Goal: Task Accomplishment & Management: Complete application form

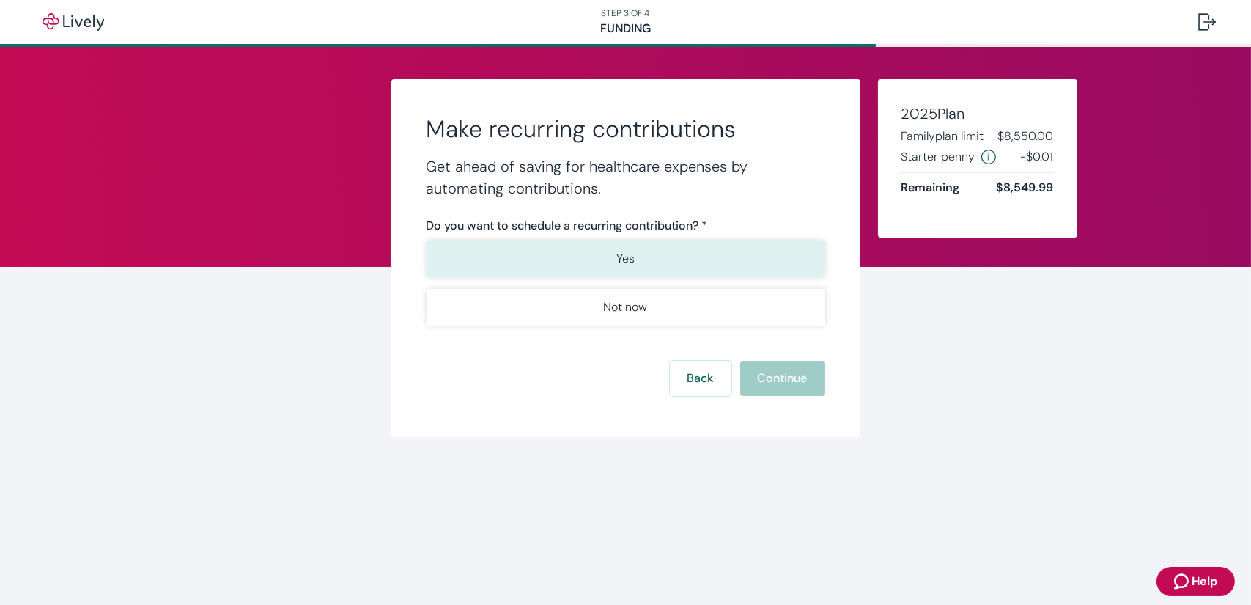
click at [608, 258] on button "Yes" at bounding box center [626, 258] width 399 height 37
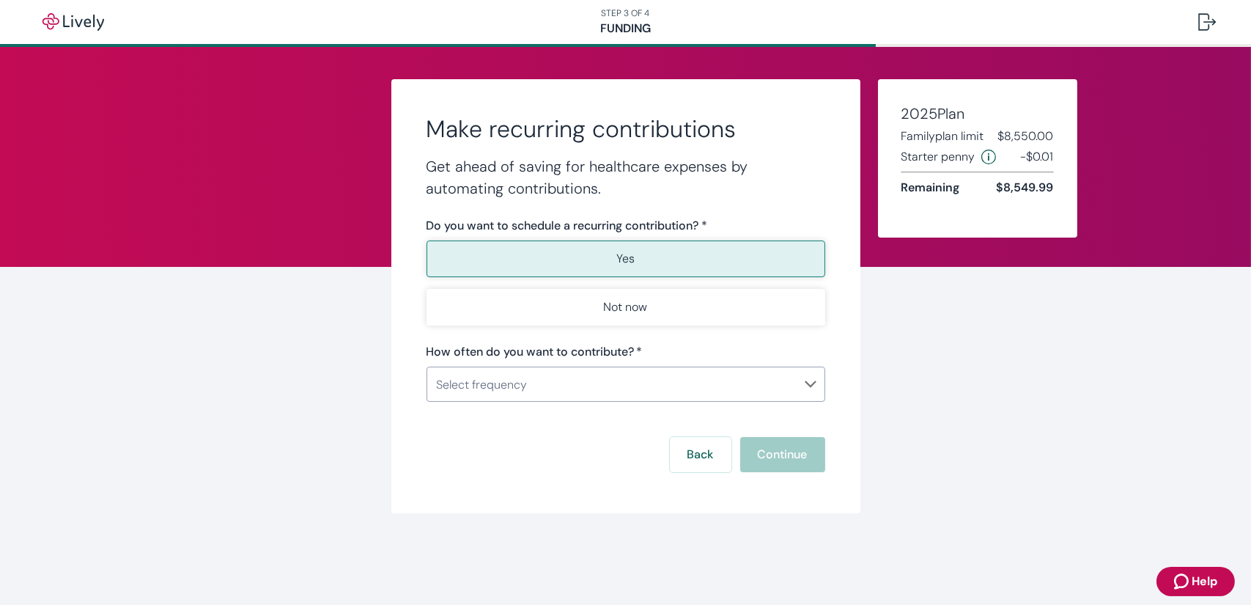
click at [726, 387] on body "STEP 3 OF 4 Funding Make recurring contributions Get ahead of saving for health…" at bounding box center [625, 302] width 1251 height 605
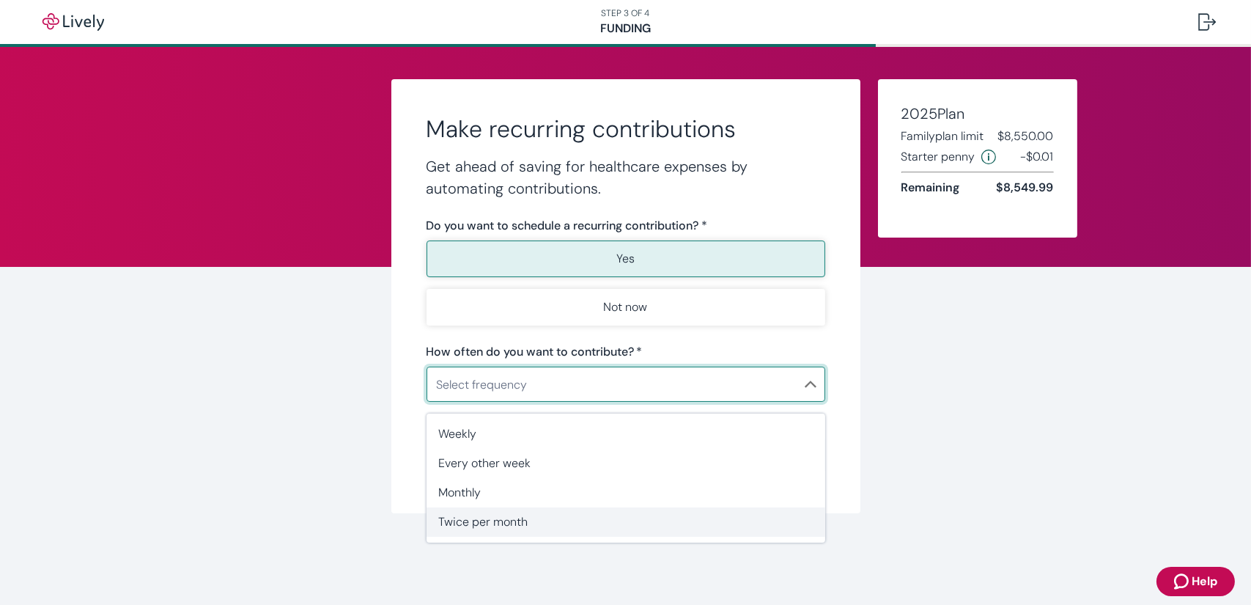
click at [613, 516] on span "Twice per month" at bounding box center [625, 522] width 375 height 18
type input "TwicePerMonth"
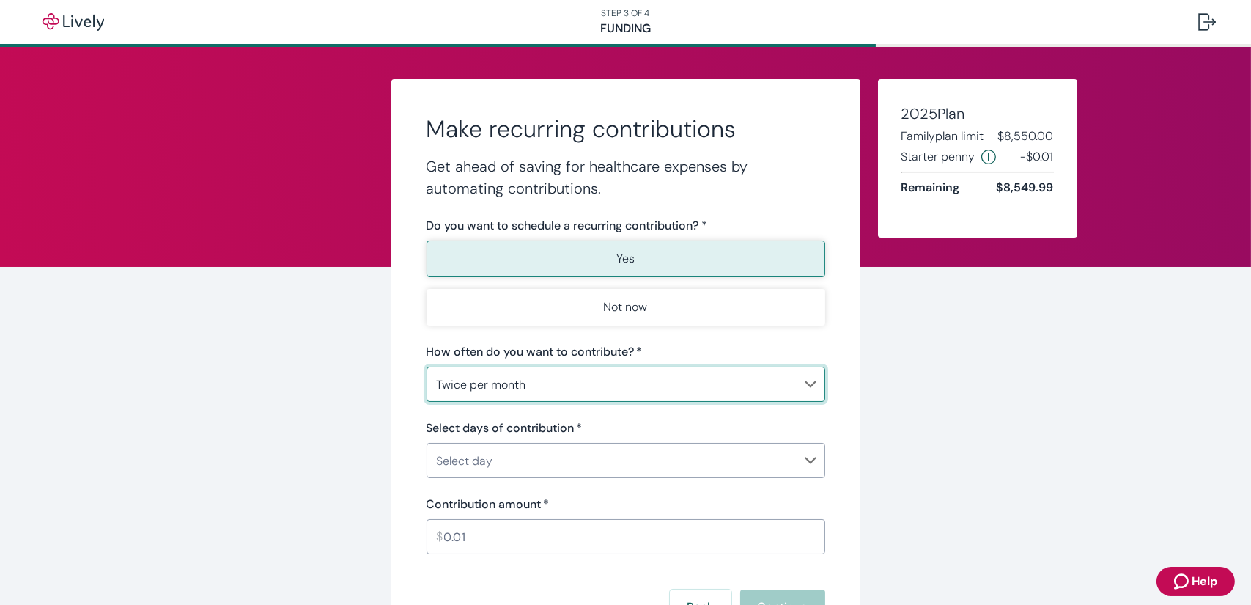
scroll to position [73, 0]
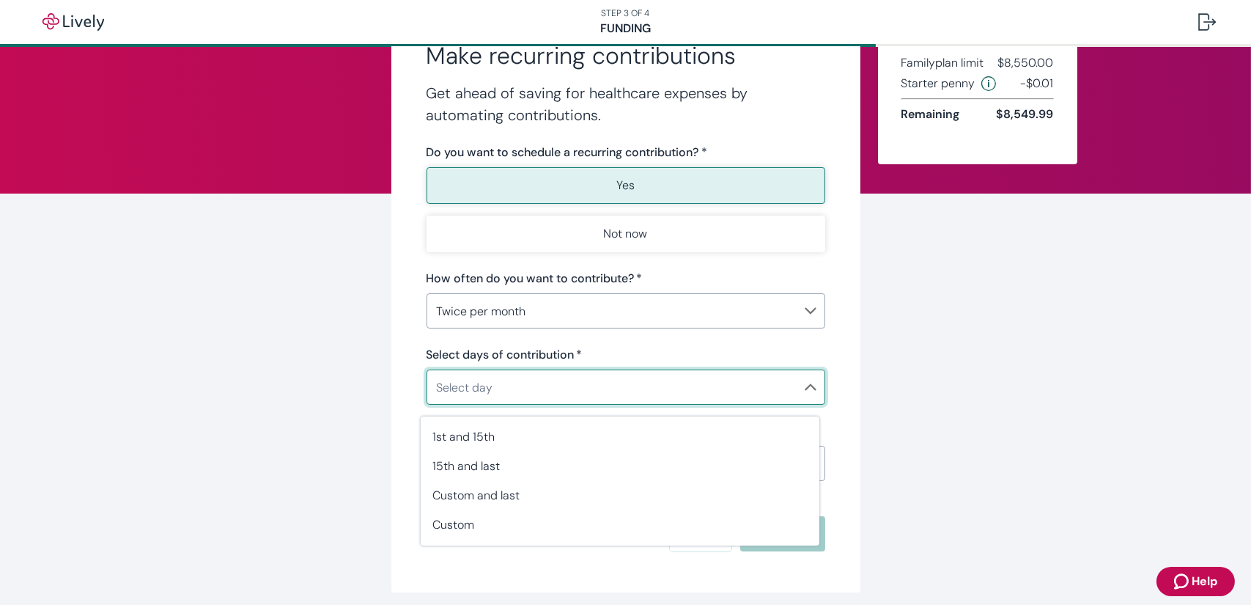
click at [689, 388] on body "STEP 3 OF 4 Funding Make recurring contributions Get ahead of saving for health…" at bounding box center [625, 302] width 1251 height 605
click at [612, 520] on span "Custom" at bounding box center [619, 525] width 375 height 18
type input "TwicePerMonthCustom"
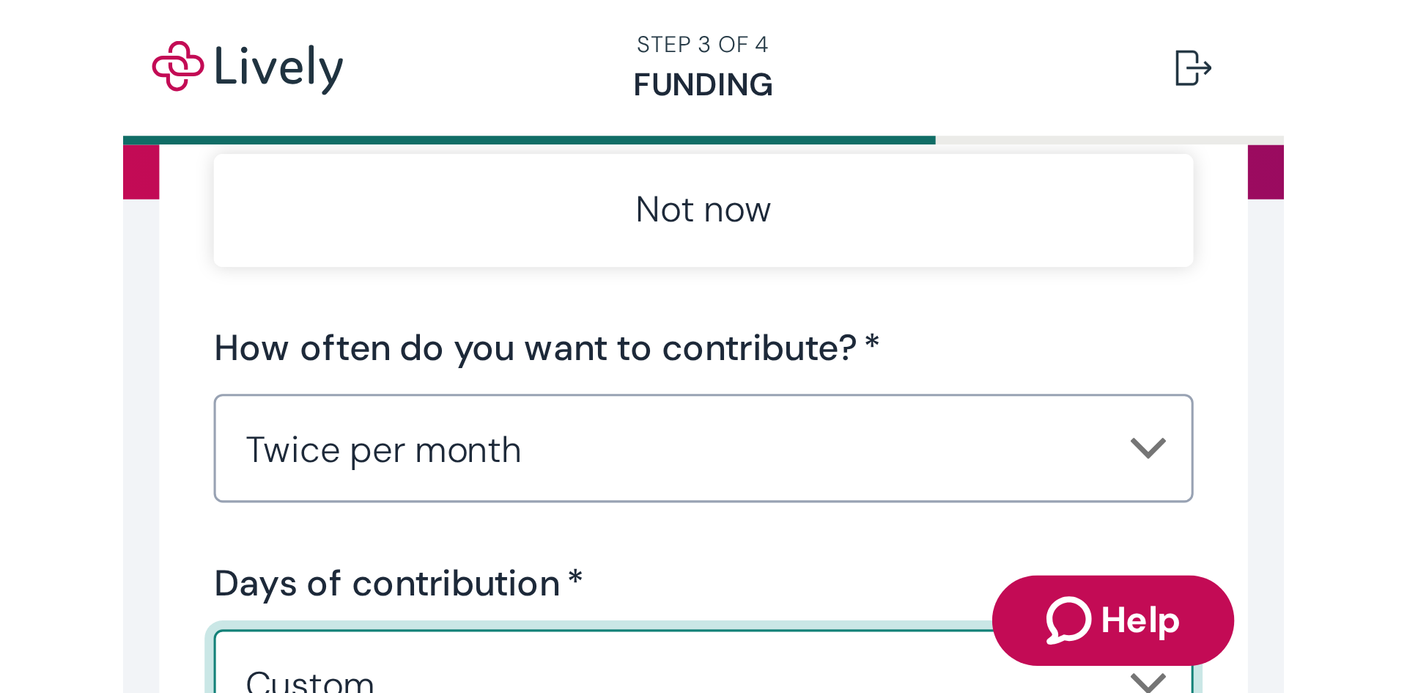
scroll to position [196, 0]
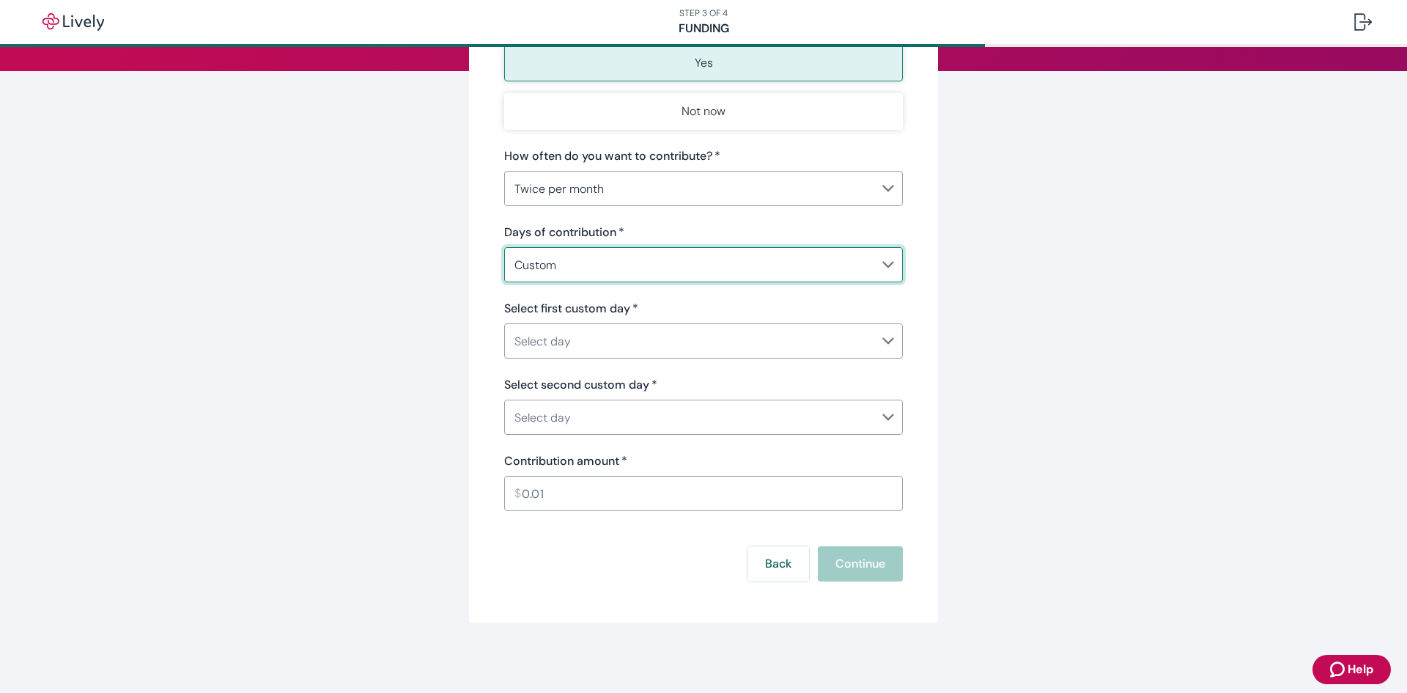
click at [889, 340] on body "STEP 3 OF 4 Funding Make recurring contributions Get ahead of saving for health…" at bounding box center [703, 346] width 1407 height 693
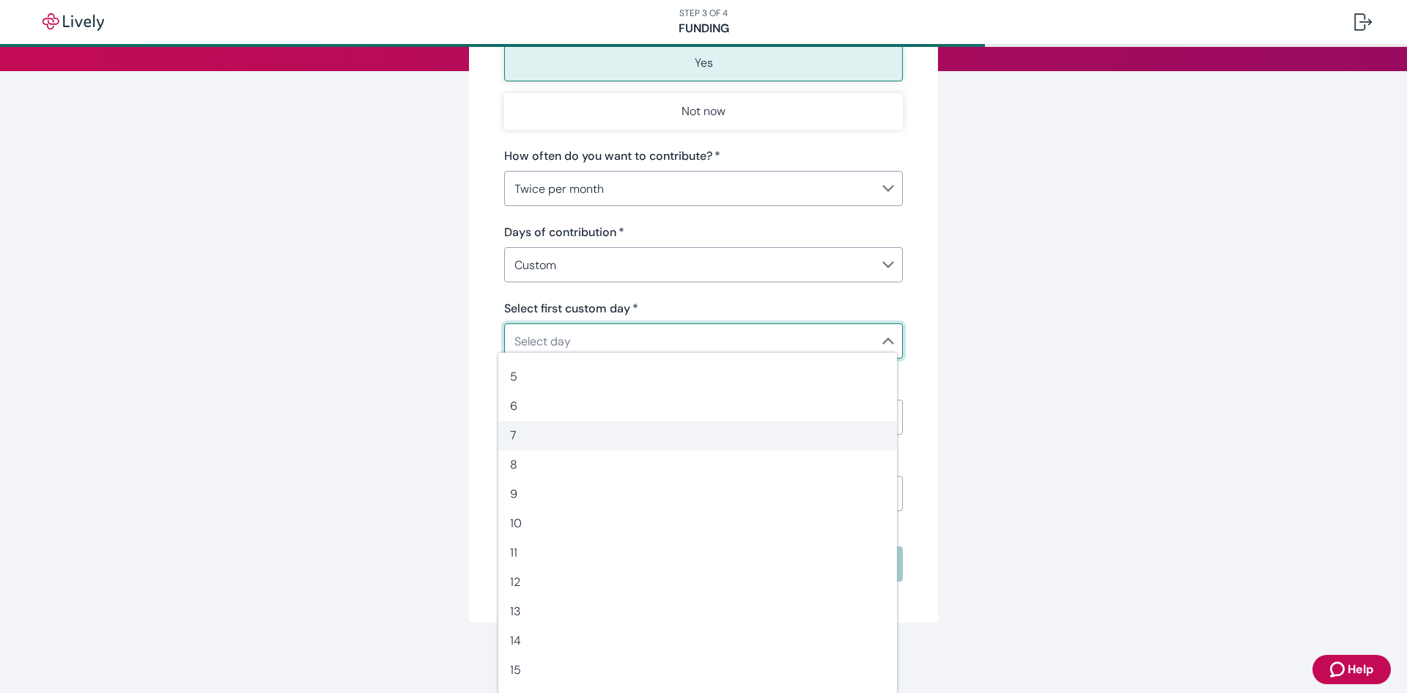
scroll to position [147, 0]
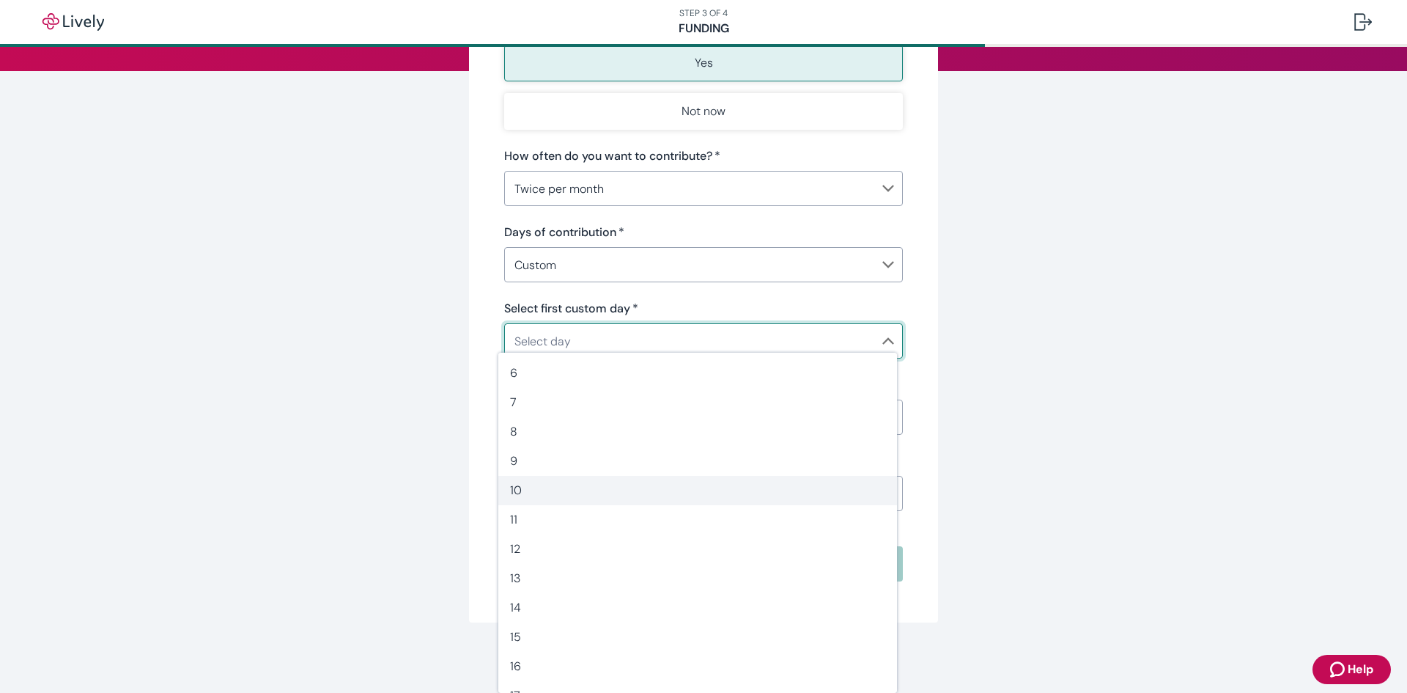
click at [765, 494] on span "10" at bounding box center [697, 491] width 375 height 18
type input "10"
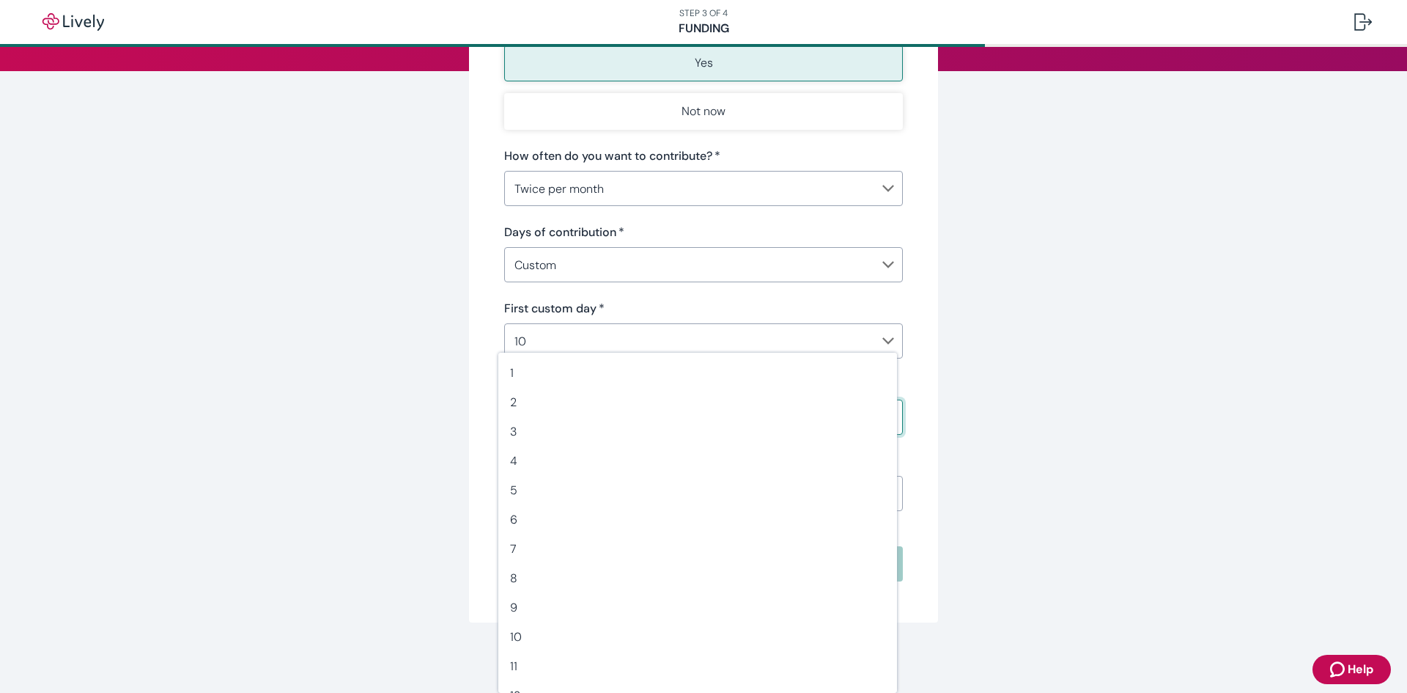
click at [876, 424] on body "STEP 3 OF 4 Funding Make recurring contributions Get ahead of saving for health…" at bounding box center [703, 346] width 1407 height 693
click at [689, 576] on span "25" at bounding box center [697, 584] width 375 height 18
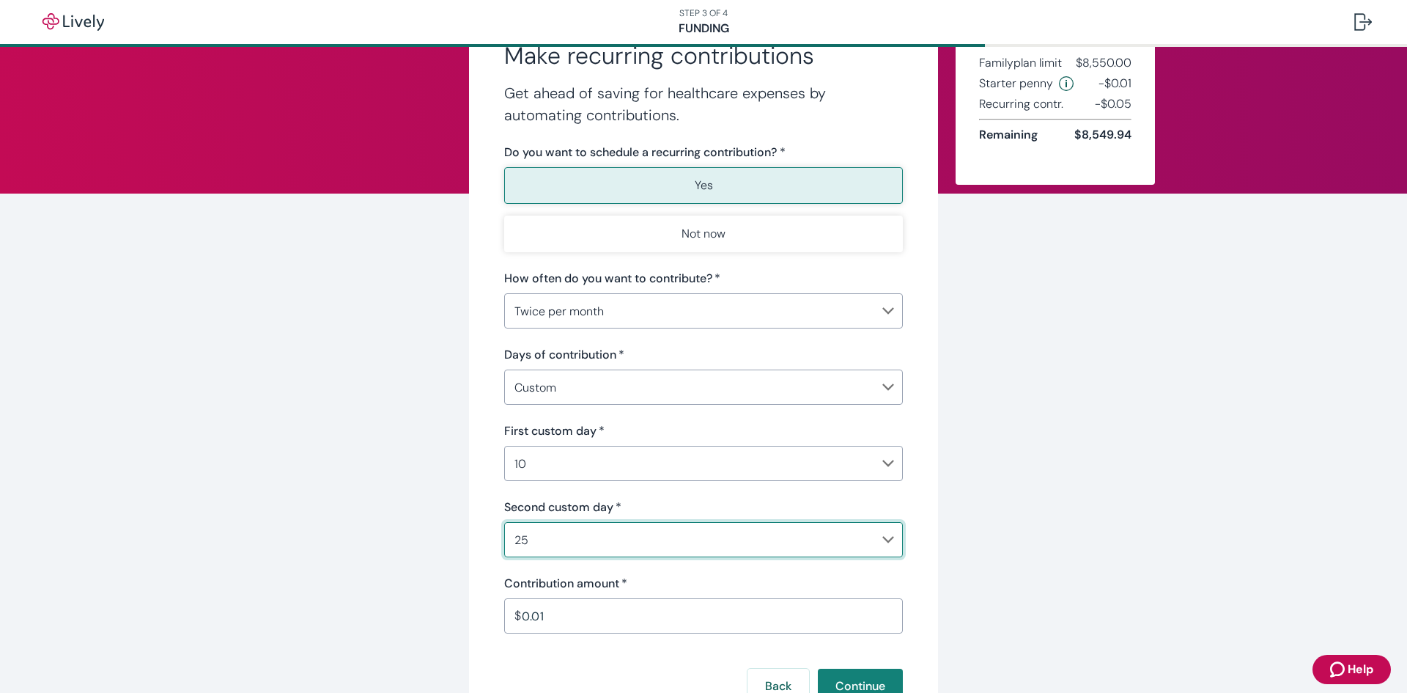
scroll to position [196, 0]
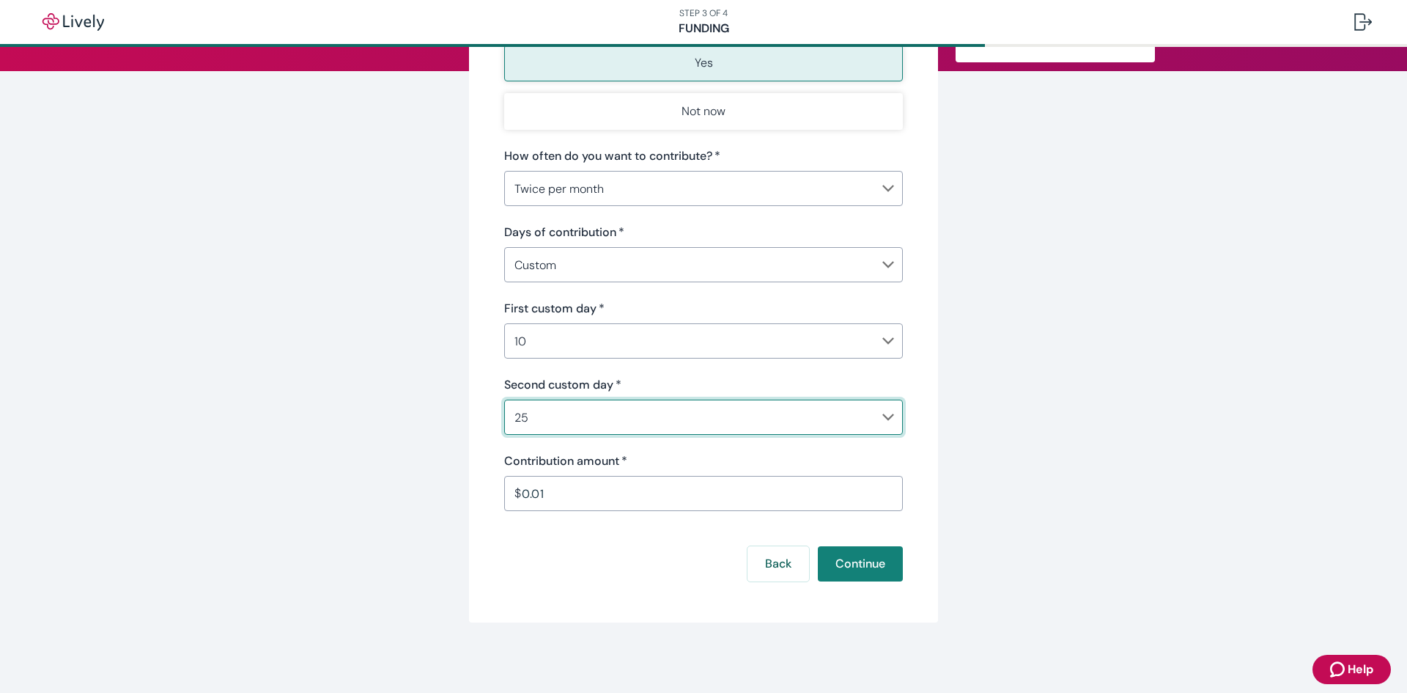
click at [861, 414] on body "STEP 3 OF 4 Funding Make recurring contributions Get ahead of saving for health…" at bounding box center [703, 346] width 1407 height 693
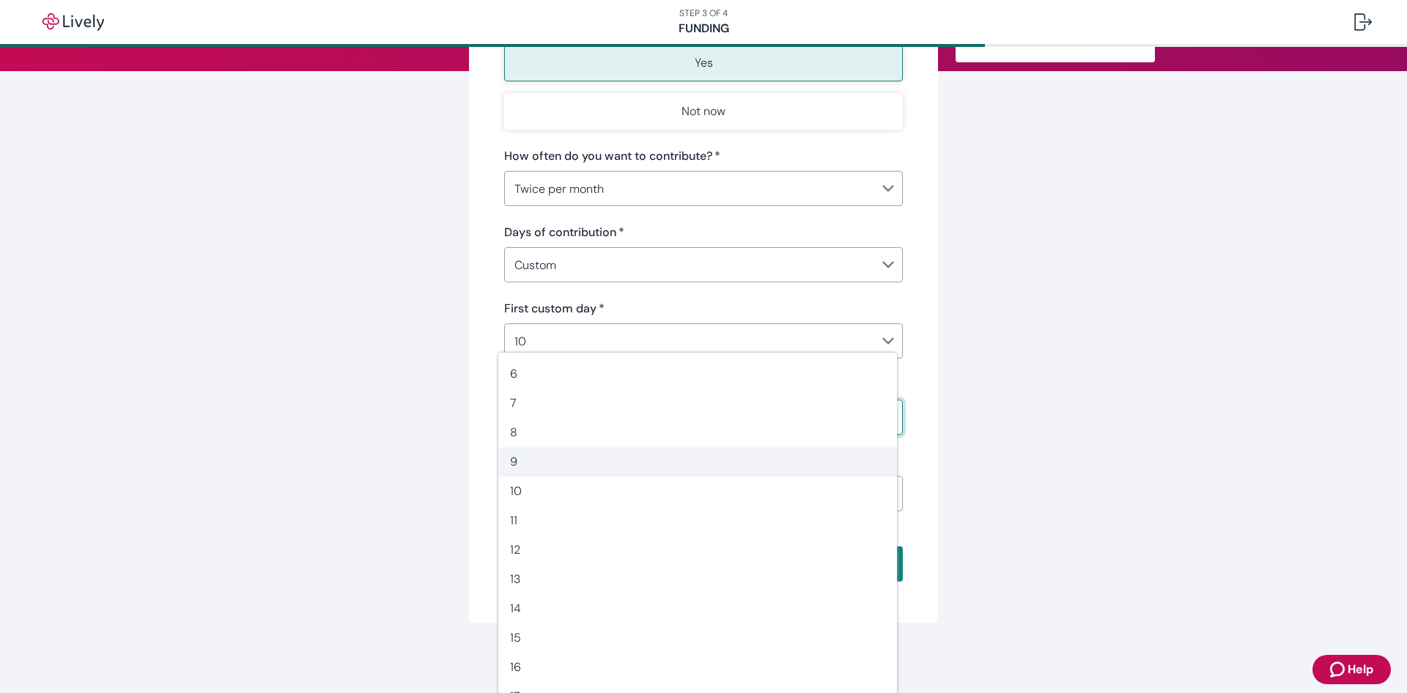
scroll to position [147, 0]
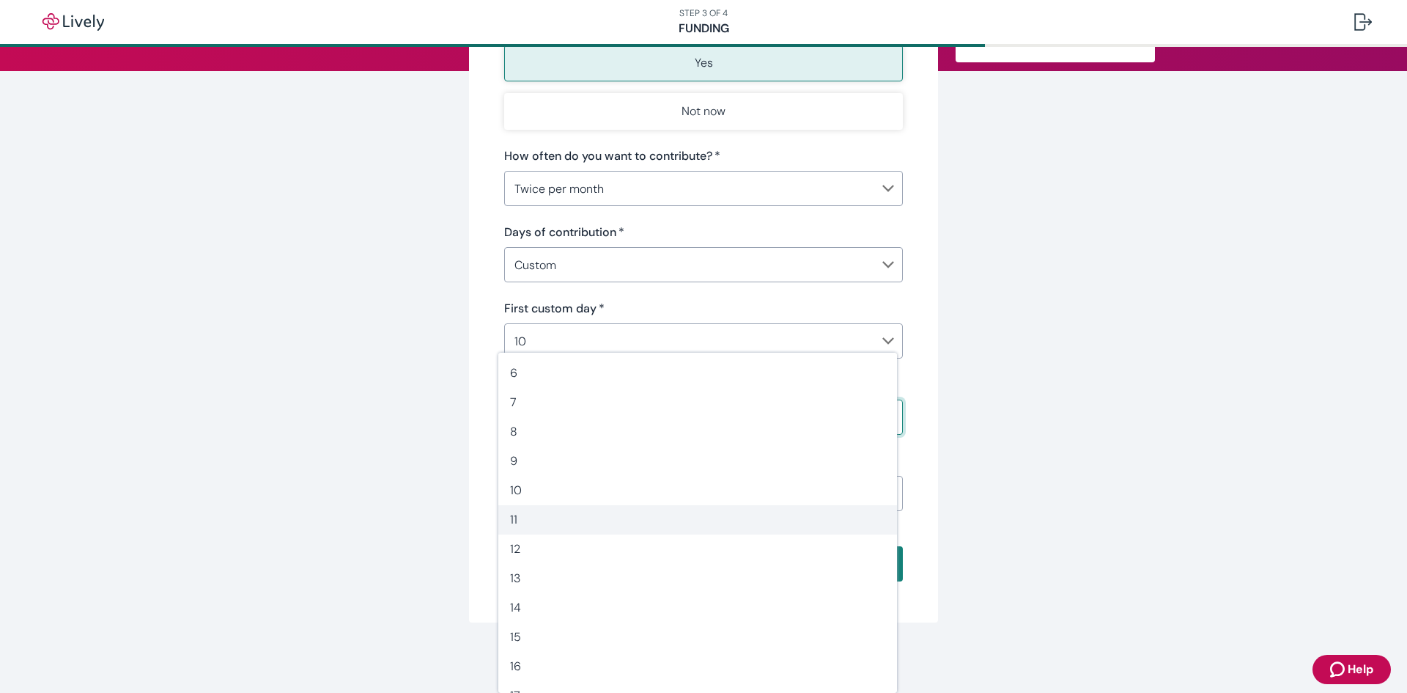
click at [742, 523] on span "11" at bounding box center [697, 520] width 375 height 18
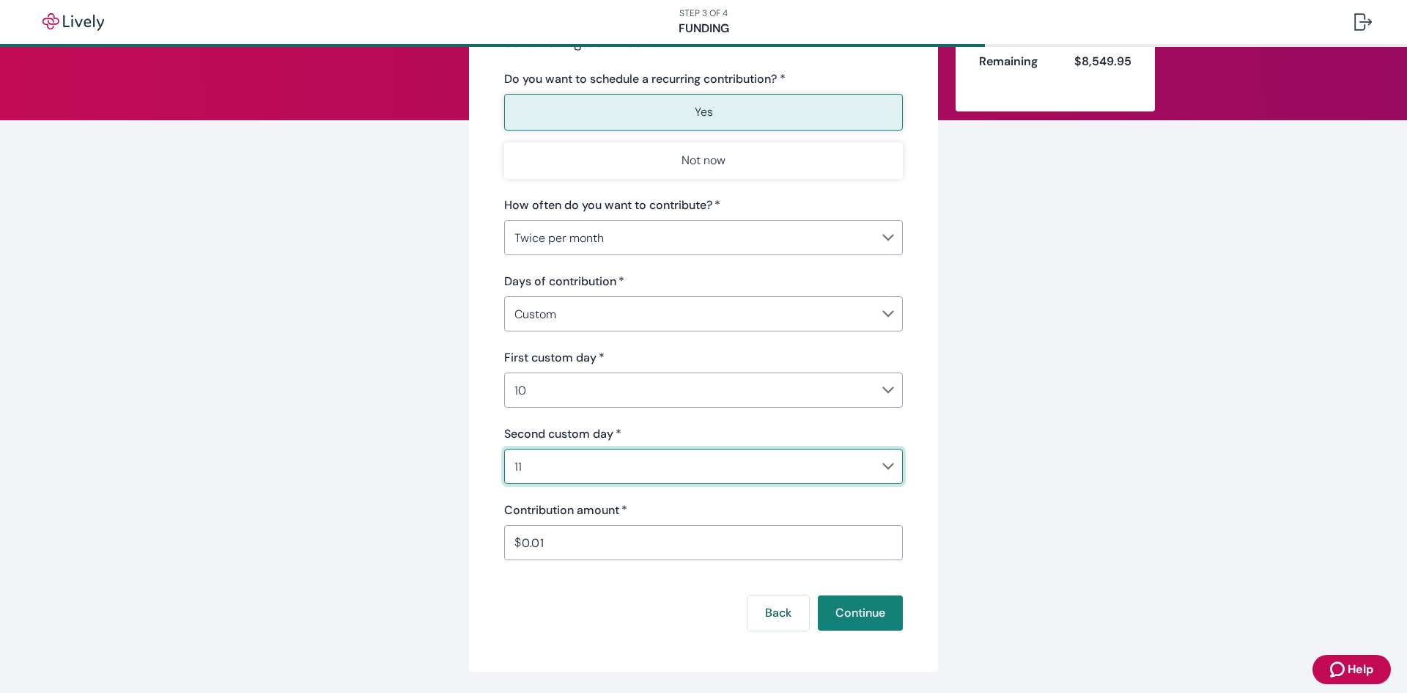
scroll to position [196, 0]
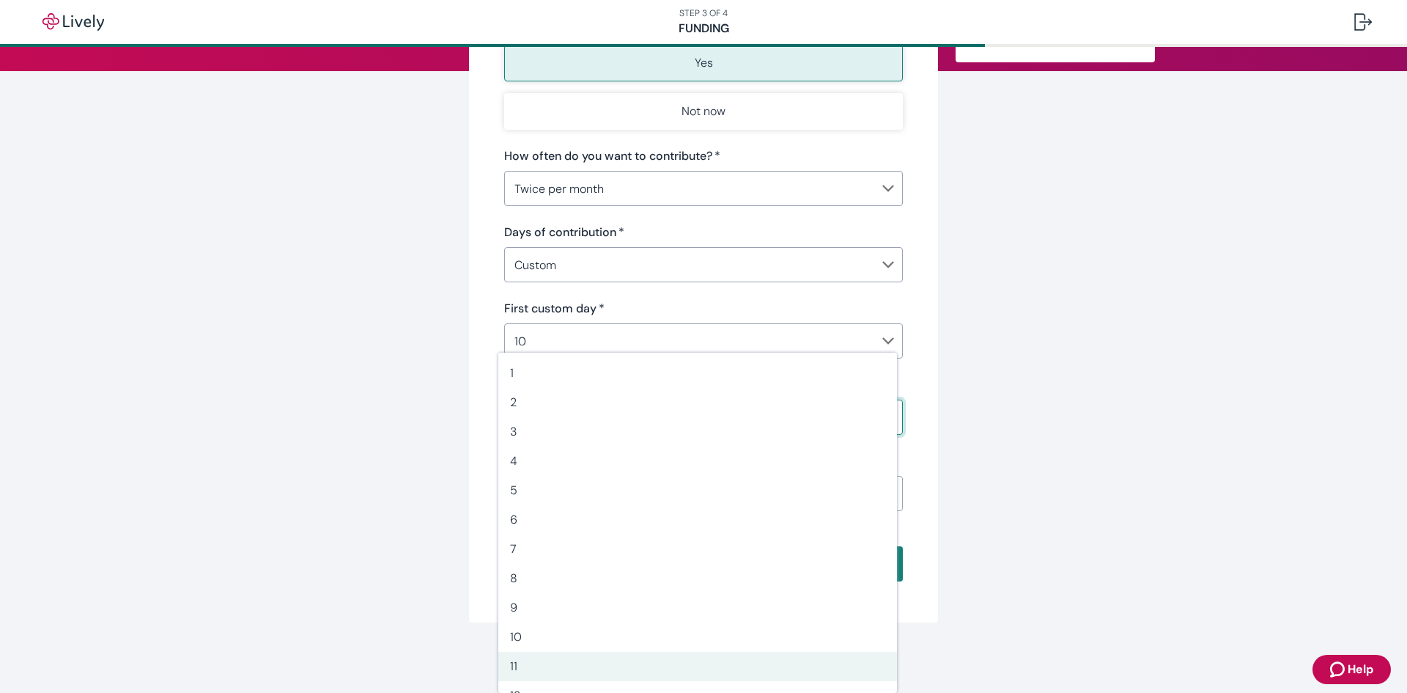
click at [880, 408] on body "STEP 3 OF 4 Funding Make recurring contributions Get ahead of saving for health…" at bounding box center [703, 346] width 1407 height 693
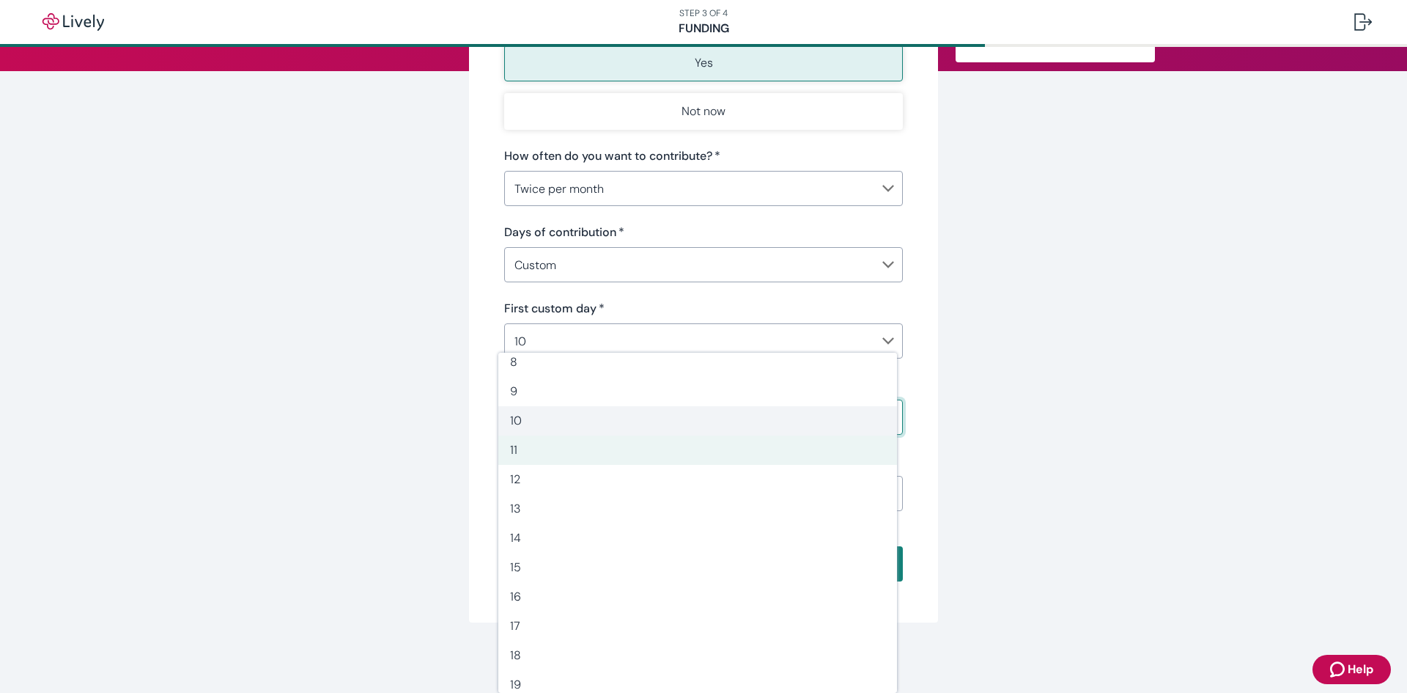
scroll to position [220, 0]
click at [1003, 335] on div at bounding box center [703, 346] width 1407 height 693
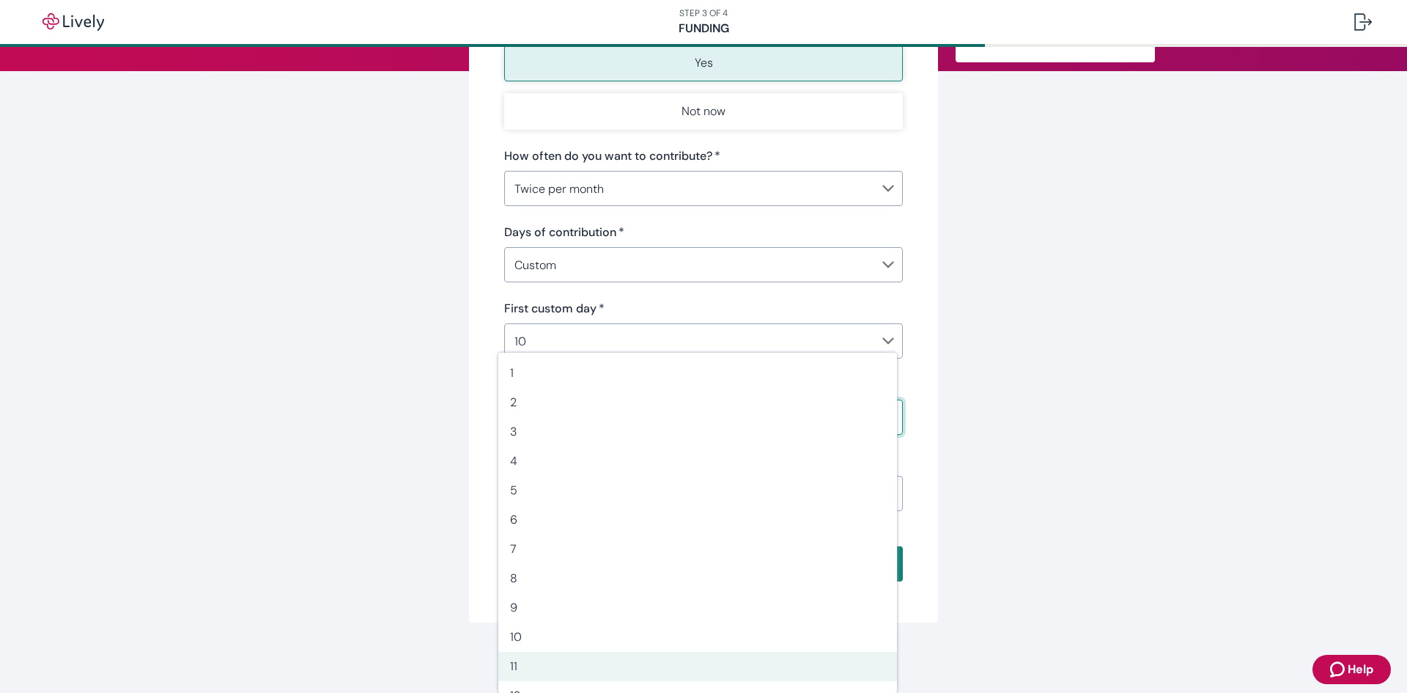
click at [870, 412] on body "STEP 3 OF 4 Funding Make recurring contributions Get ahead of saving for health…" at bounding box center [703, 346] width 1407 height 693
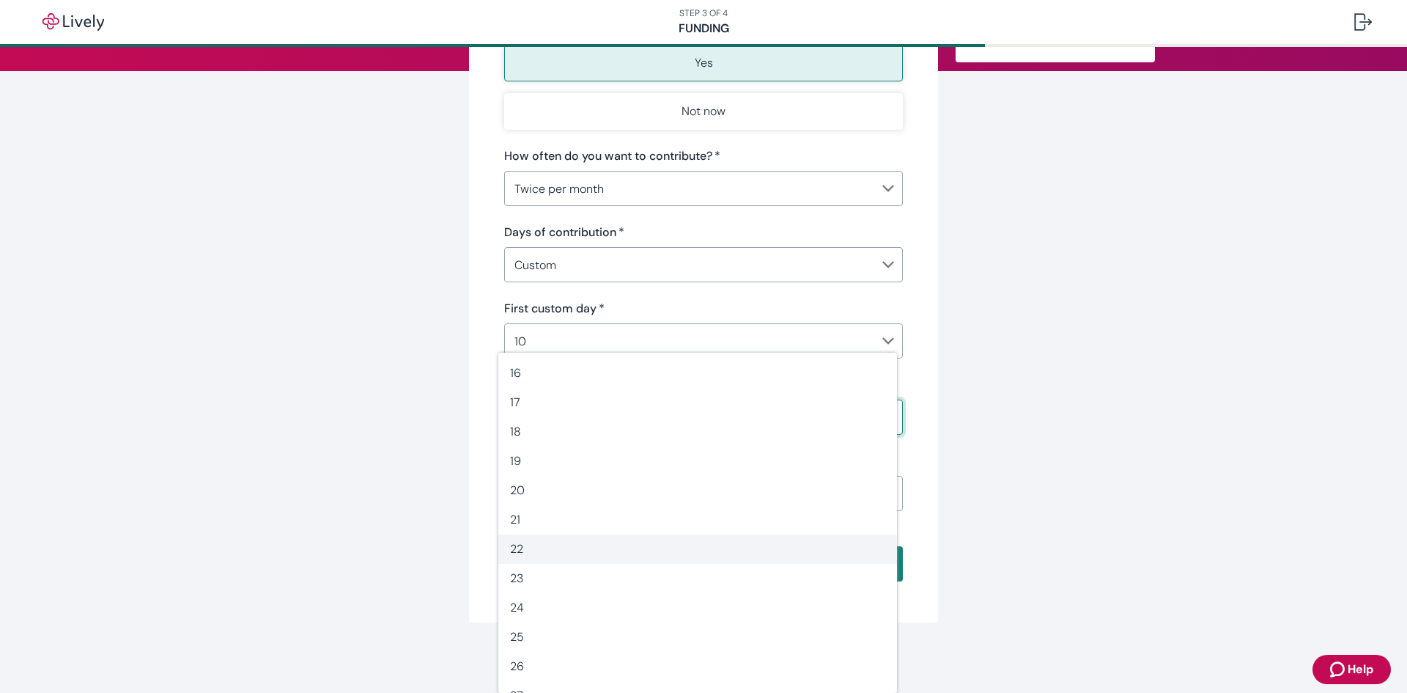
scroll to position [493, 0]
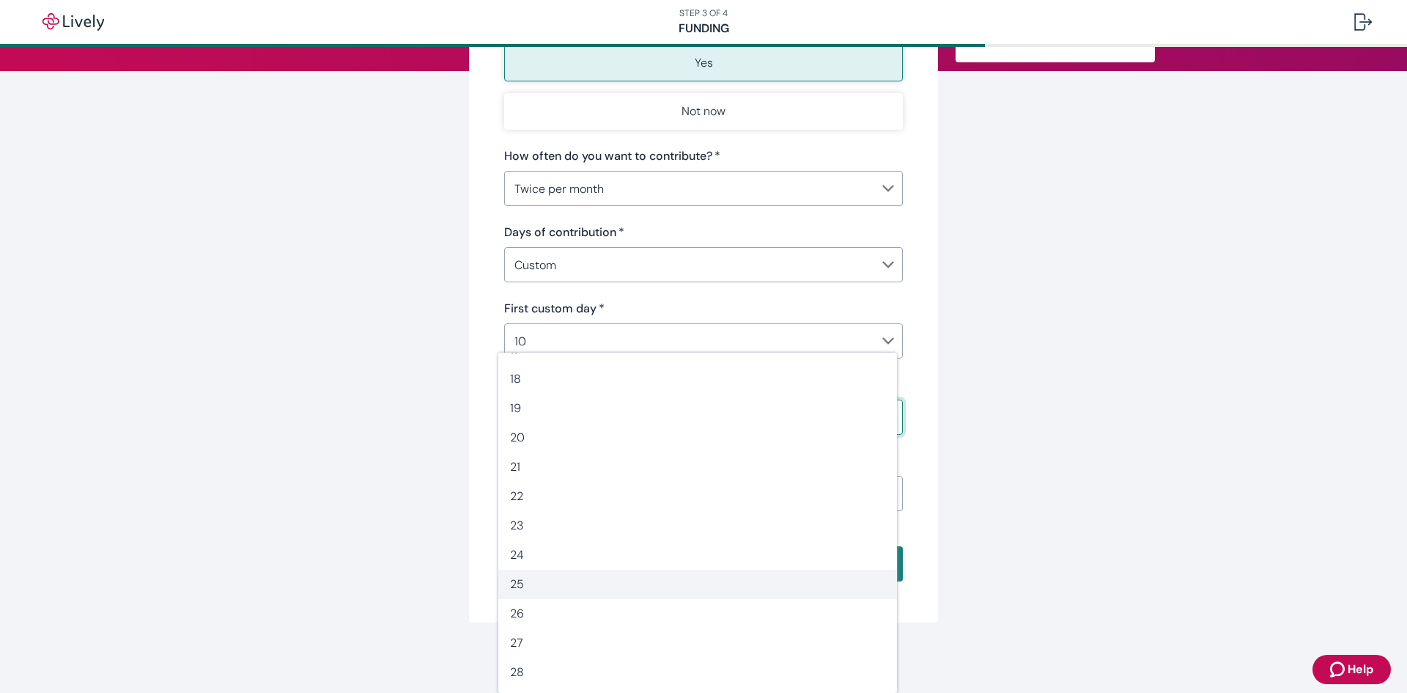
click at [794, 586] on span "25" at bounding box center [697, 584] width 375 height 18
type input "25"
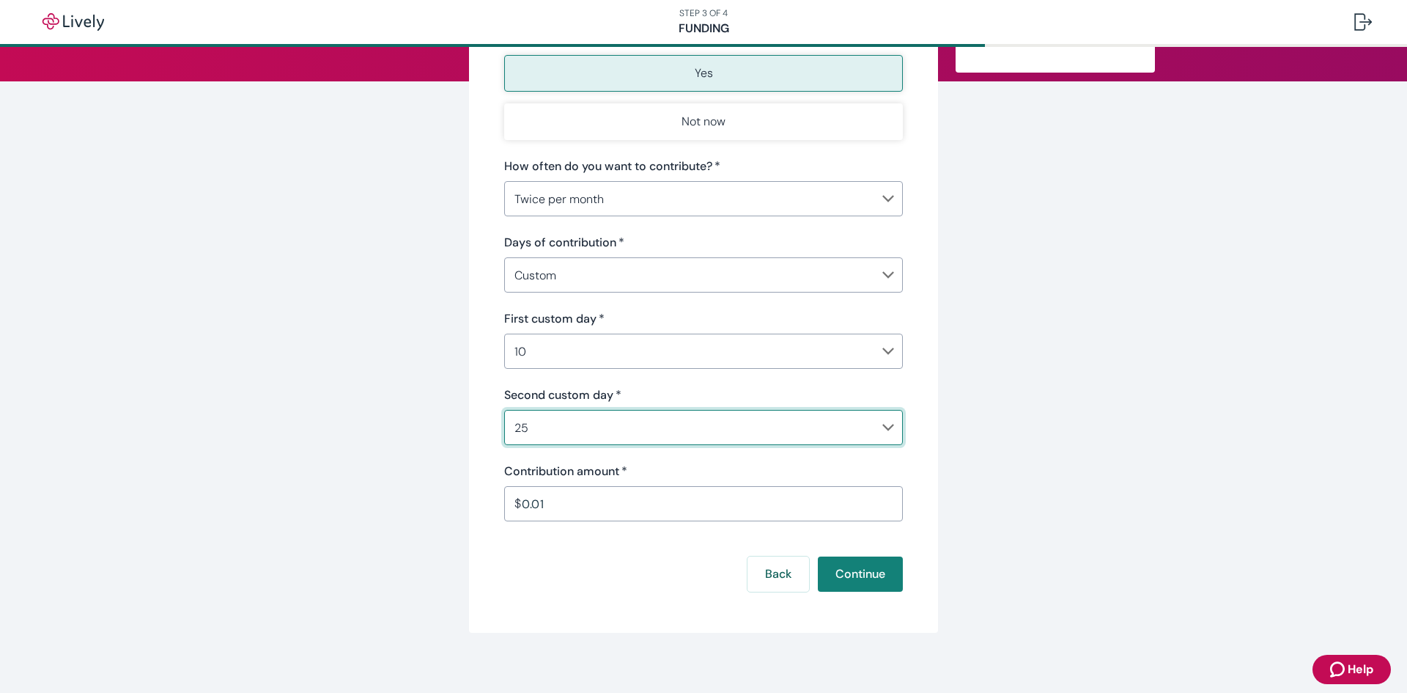
scroll to position [196, 0]
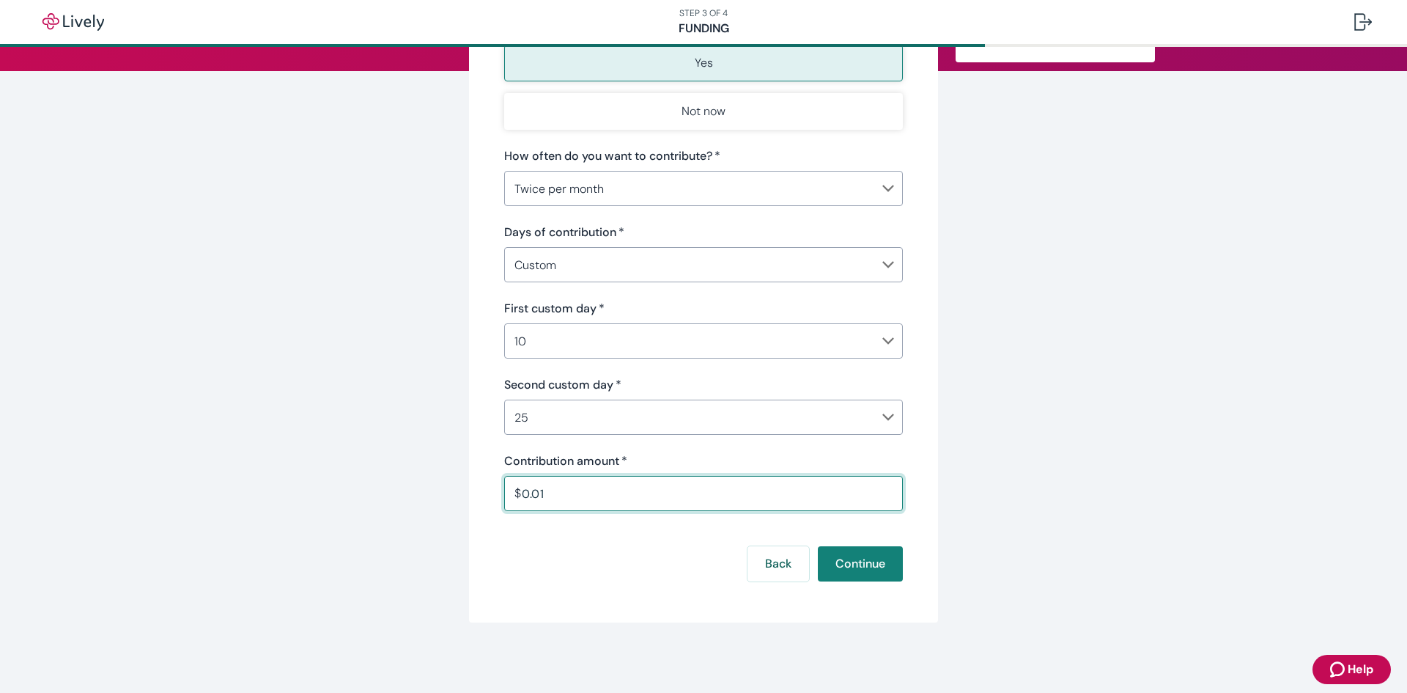
drag, startPoint x: 556, startPoint y: 493, endPoint x: 492, endPoint y: 489, distance: 64.7
click at [494, 489] on div "Make recurring contributions Get ahead of saving for healthcare expenses by aut…" at bounding box center [703, 252] width 469 height 739
type input "78.13"
click at [657, 457] on div "Contribution amount   *" at bounding box center [703, 461] width 399 height 18
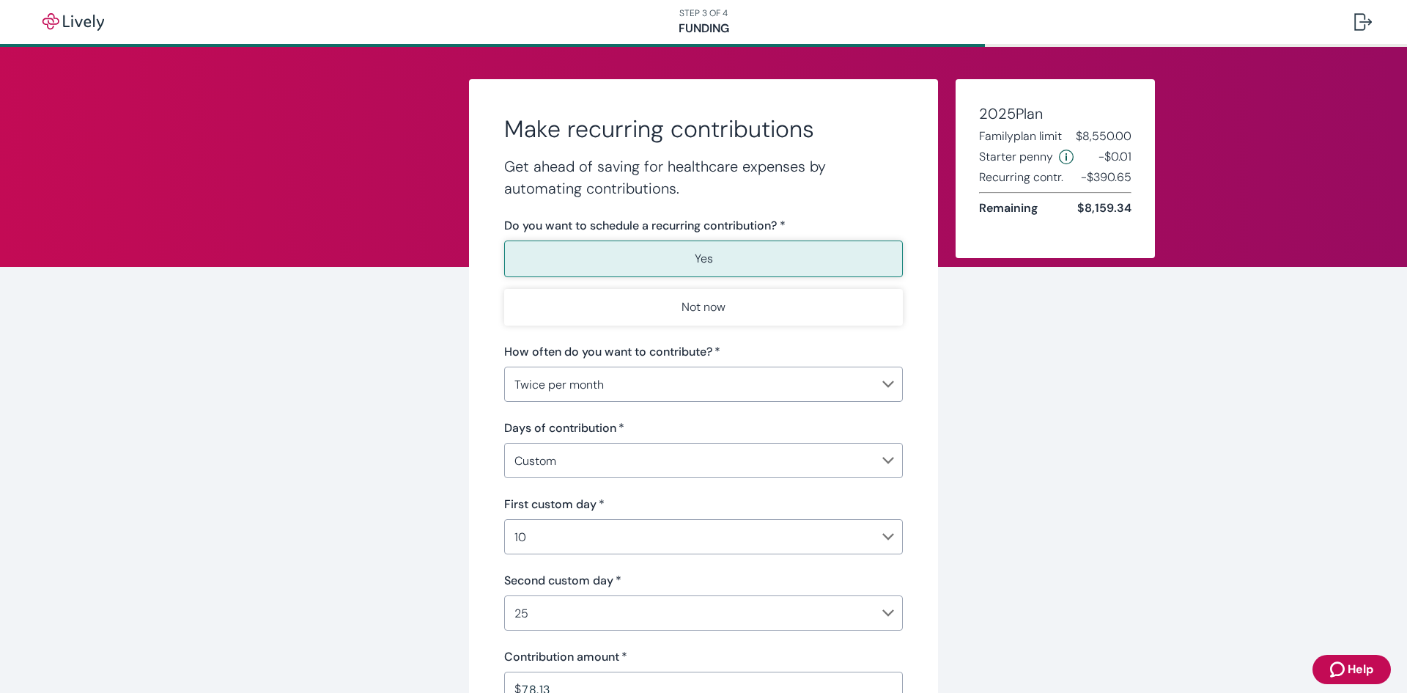
scroll to position [73, 0]
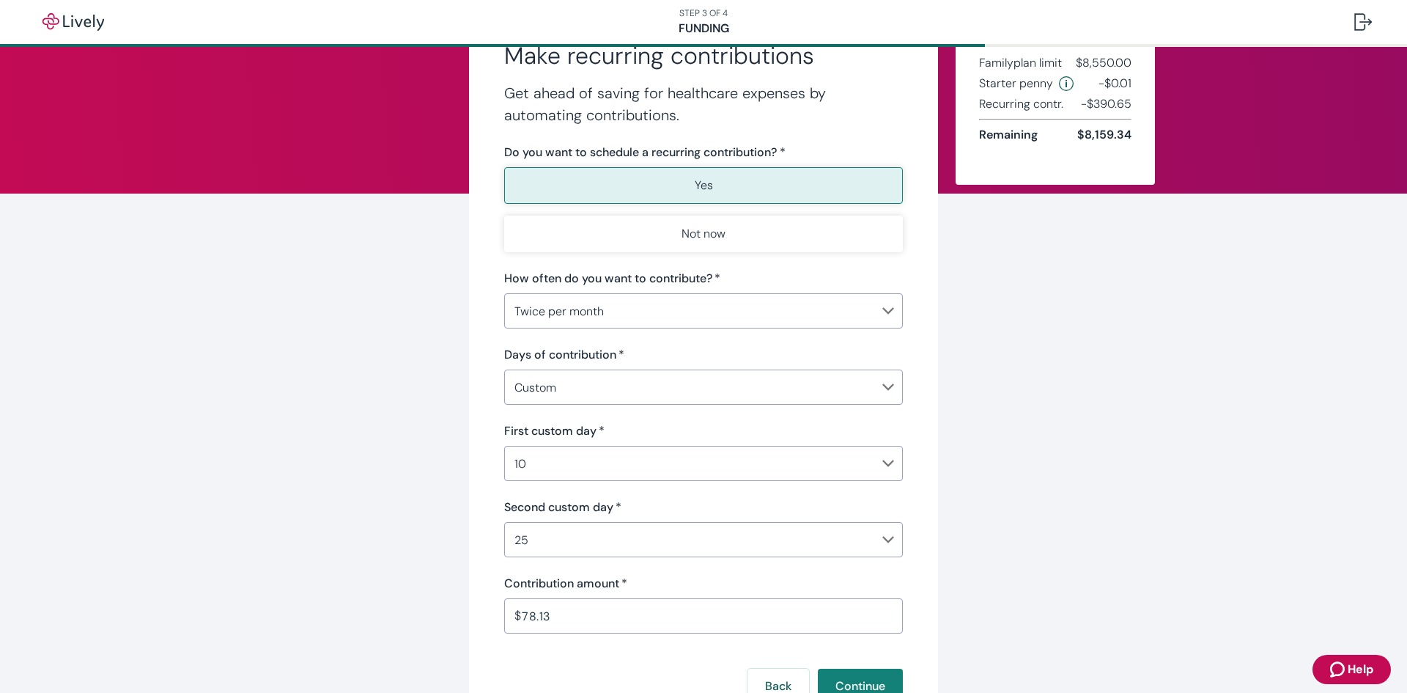
click at [872, 392] on body "STEP 3 OF 4 Funding Make recurring contributions Get ahead of saving for health…" at bounding box center [703, 346] width 1407 height 693
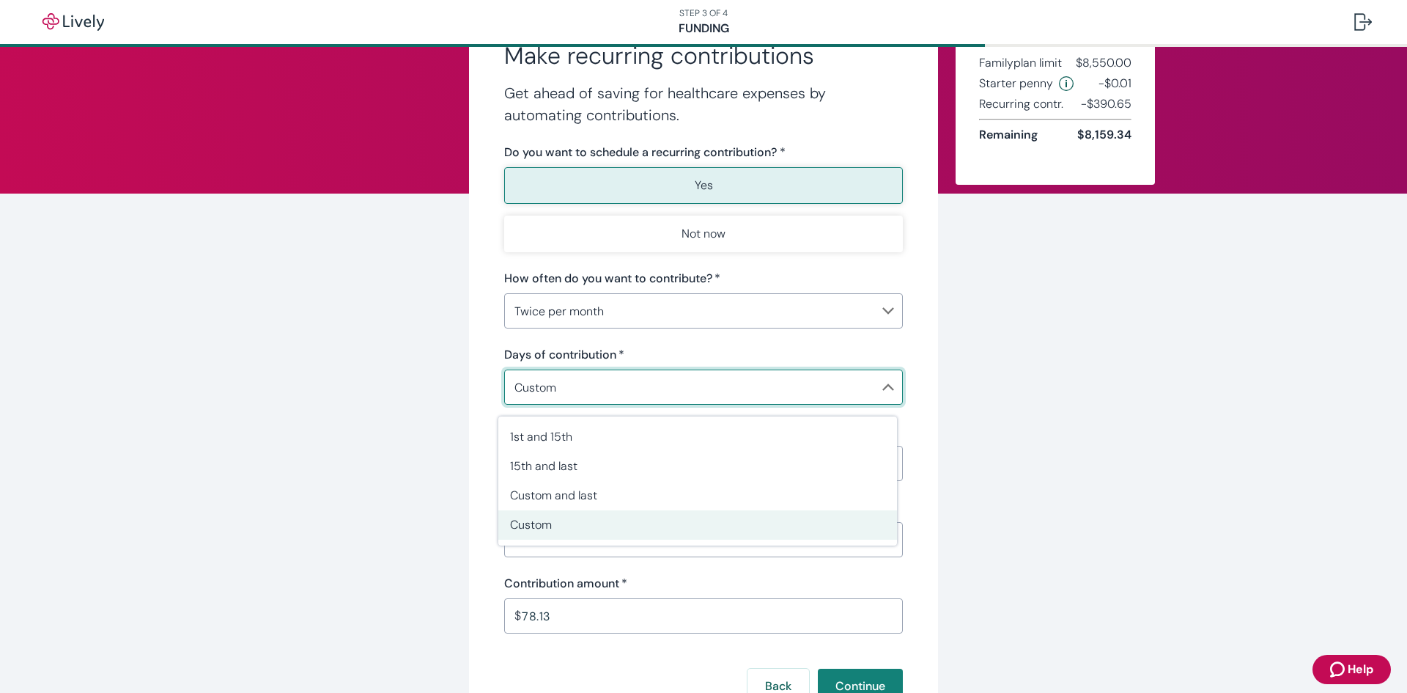
click at [882, 314] on div at bounding box center [703, 346] width 1407 height 693
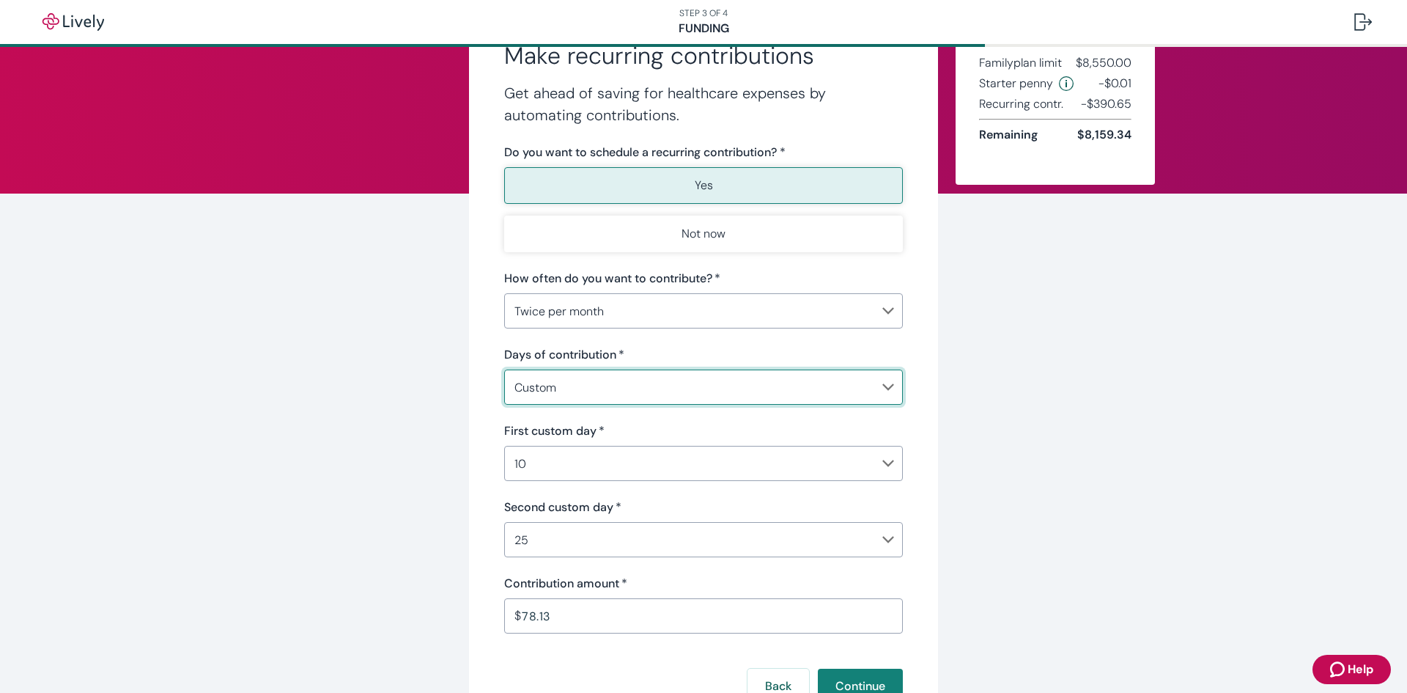
click at [882, 314] on body "STEP 3 OF 4 Funding Make recurring contributions Get ahead of saving for health…" at bounding box center [703, 346] width 1407 height 693
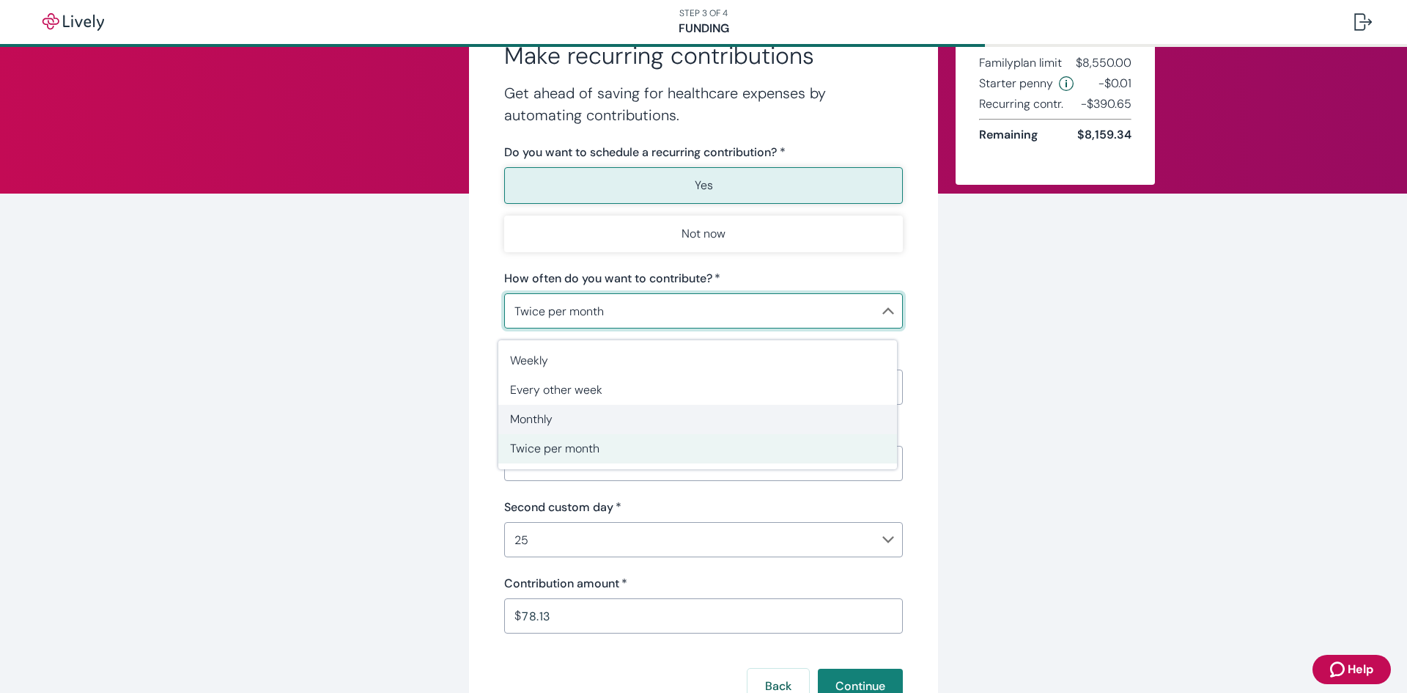
click at [764, 416] on span "Monthly" at bounding box center [697, 419] width 375 height 18
type input "Monthly"
type input "0.01"
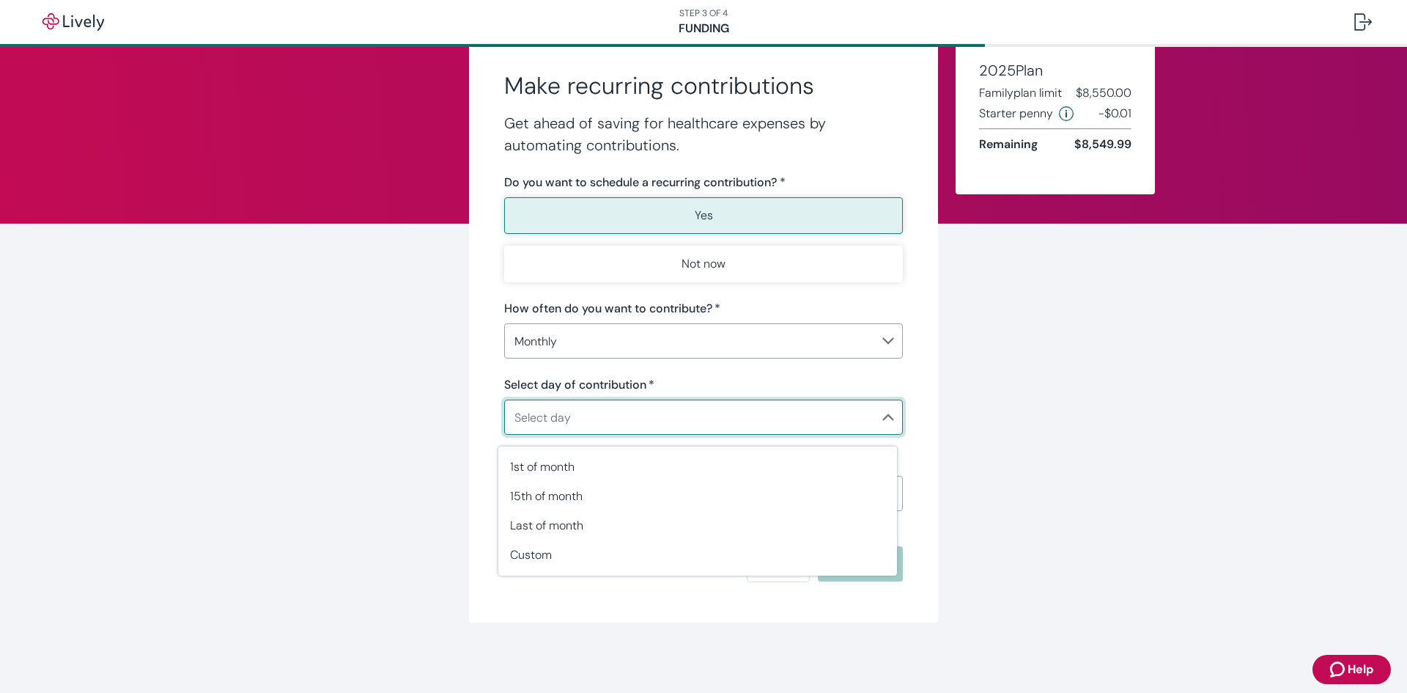
click at [876, 418] on body "STEP 3 OF 4 Funding Make recurring contributions Get ahead of saving for health…" at bounding box center [703, 346] width 1407 height 693
click at [850, 487] on li "15th of month" at bounding box center [697, 496] width 399 height 29
type input "Monthly15th"
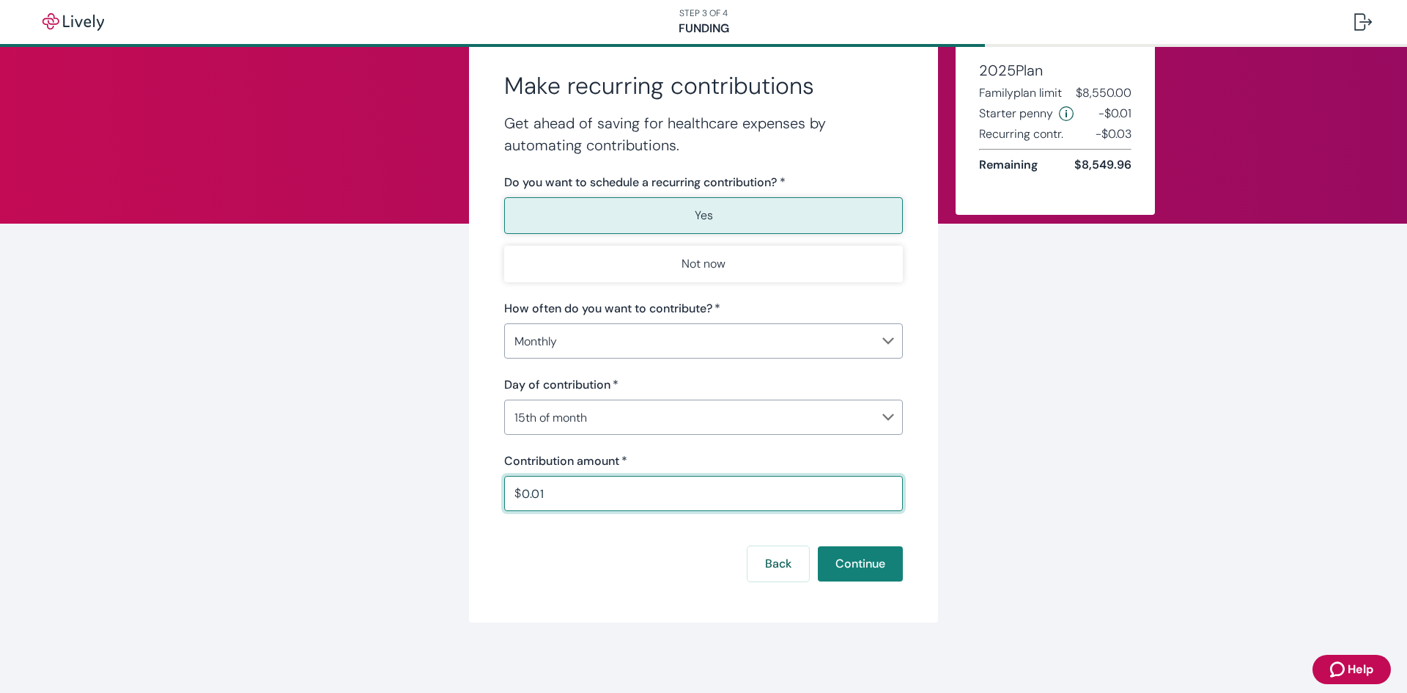
drag, startPoint x: 547, startPoint y: 496, endPoint x: 514, endPoint y: 496, distance: 33.0
click at [514, 496] on div "$ 0.01 ​" at bounding box center [703, 493] width 399 height 35
type input "156.25"
click at [995, 431] on div "Make recurring contributions Get ahead of saving for healthcare expenses by aut…" at bounding box center [704, 329] width 704 height 586
click at [870, 420] on body "STEP 3 OF 4 Funding Make recurring contributions Get ahead of saving for health…" at bounding box center [703, 346] width 1407 height 693
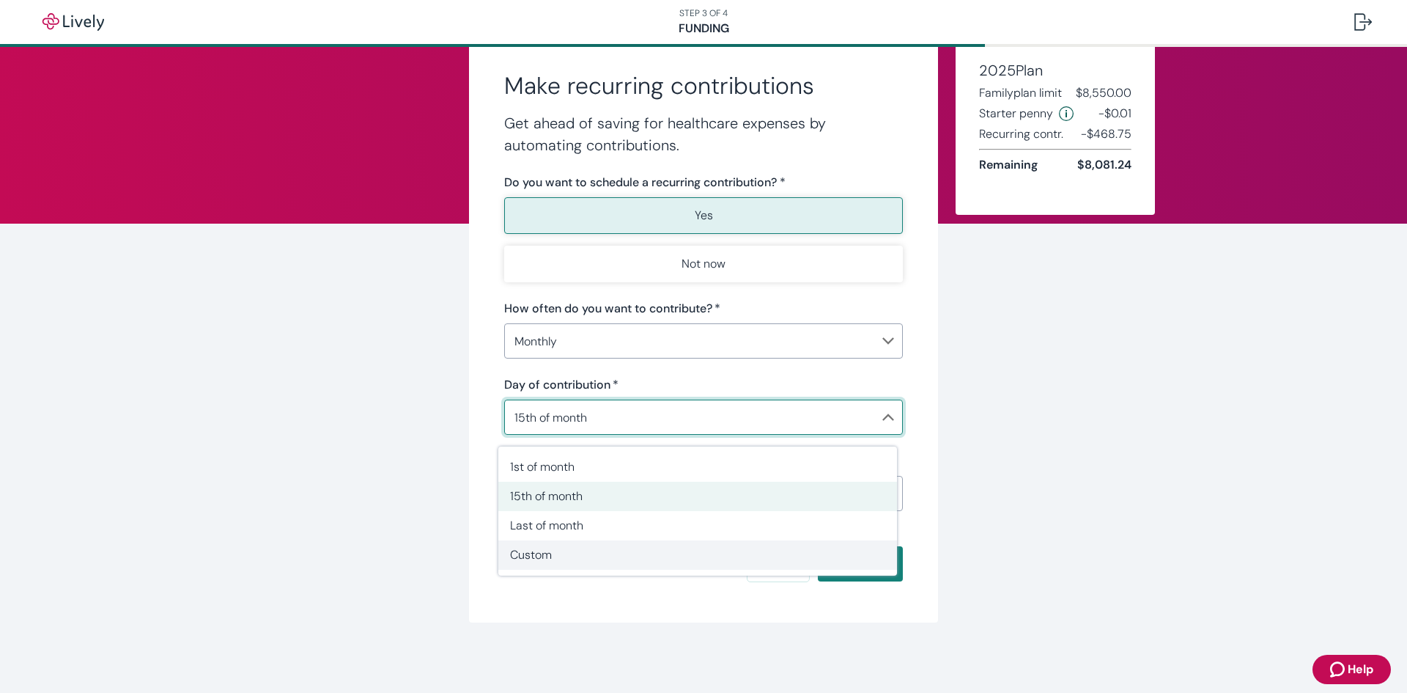
click at [715, 548] on span "Custom" at bounding box center [697, 555] width 375 height 18
type input "Monthly"
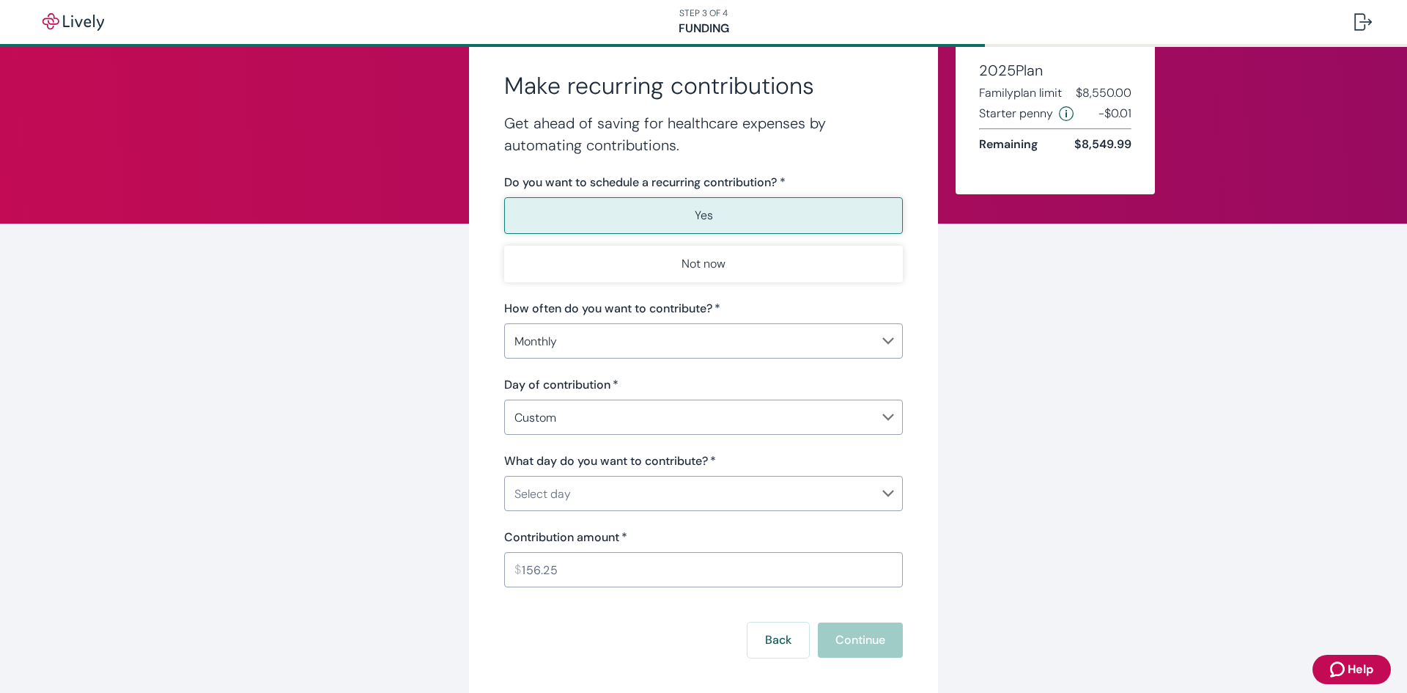
click at [871, 489] on body "STEP 3 OF 4 Funding Make recurring contributions Get ahead of saving for health…" at bounding box center [703, 346] width 1407 height 693
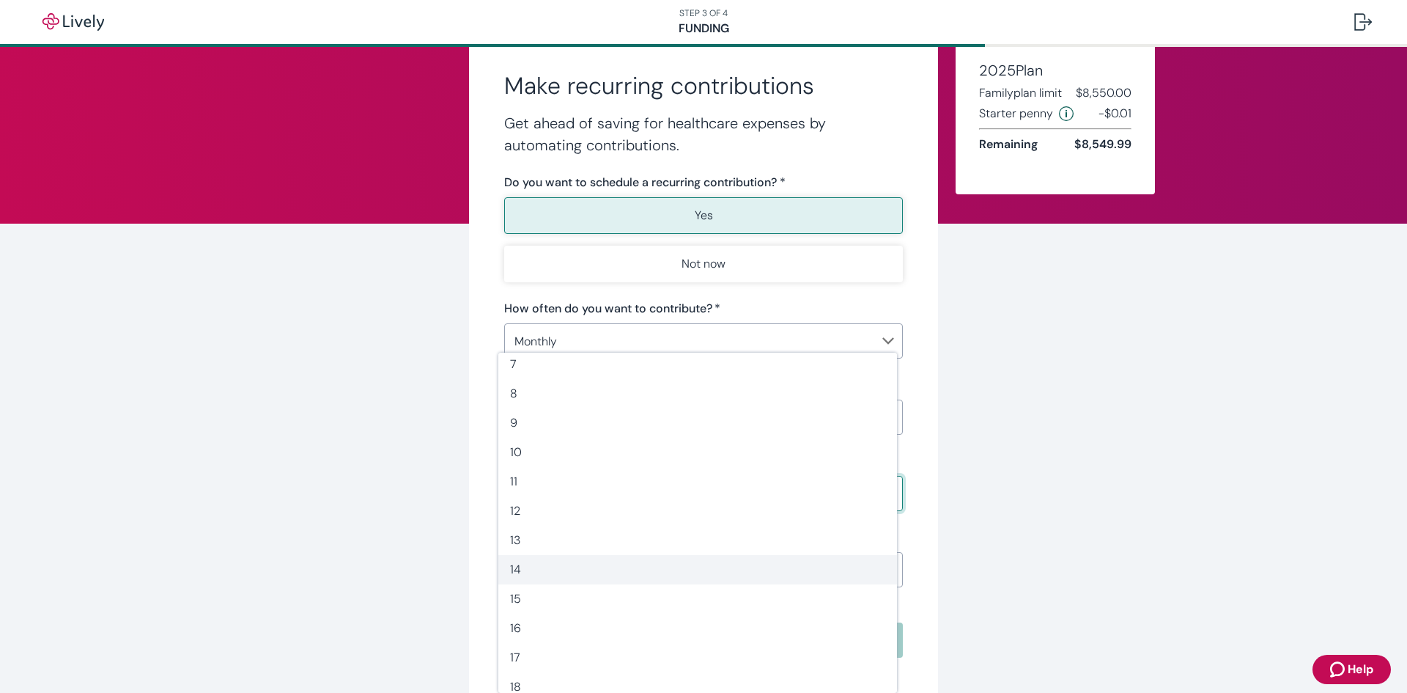
scroll to position [220, 0]
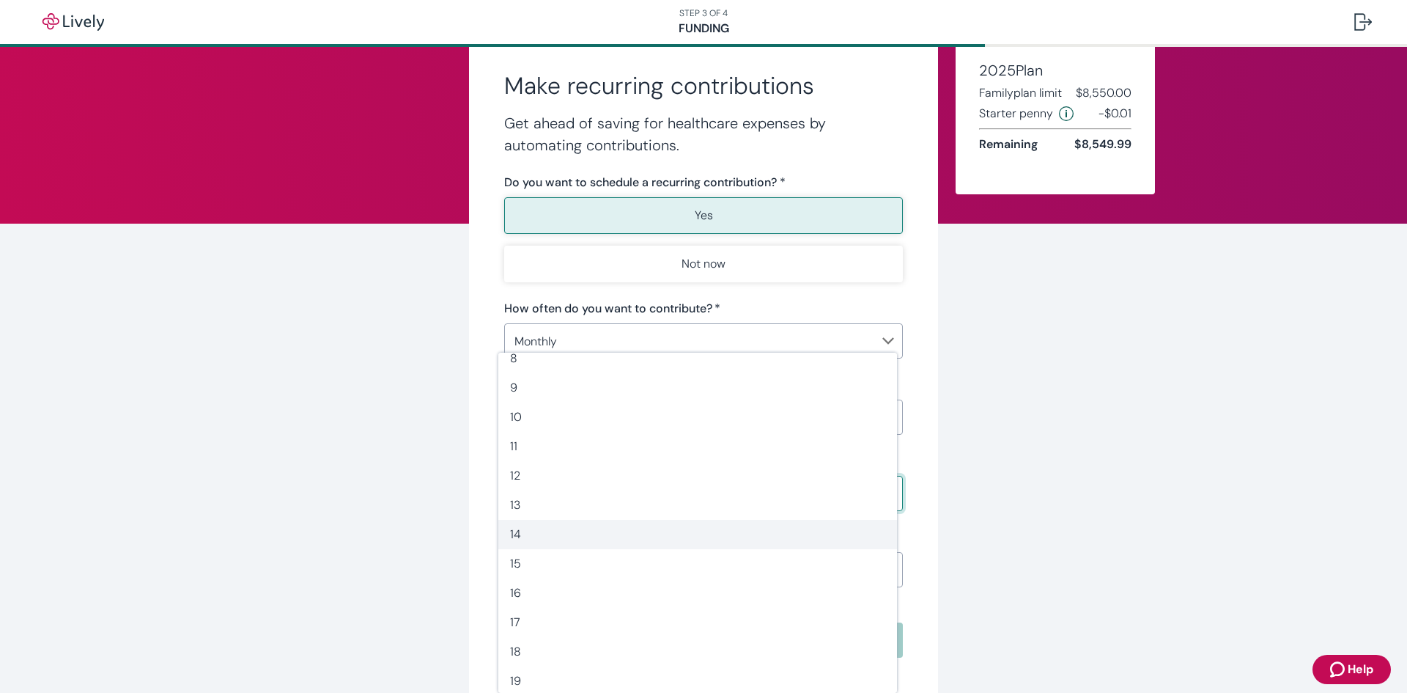
click at [792, 542] on span "14" at bounding box center [697, 535] width 375 height 18
type input "14"
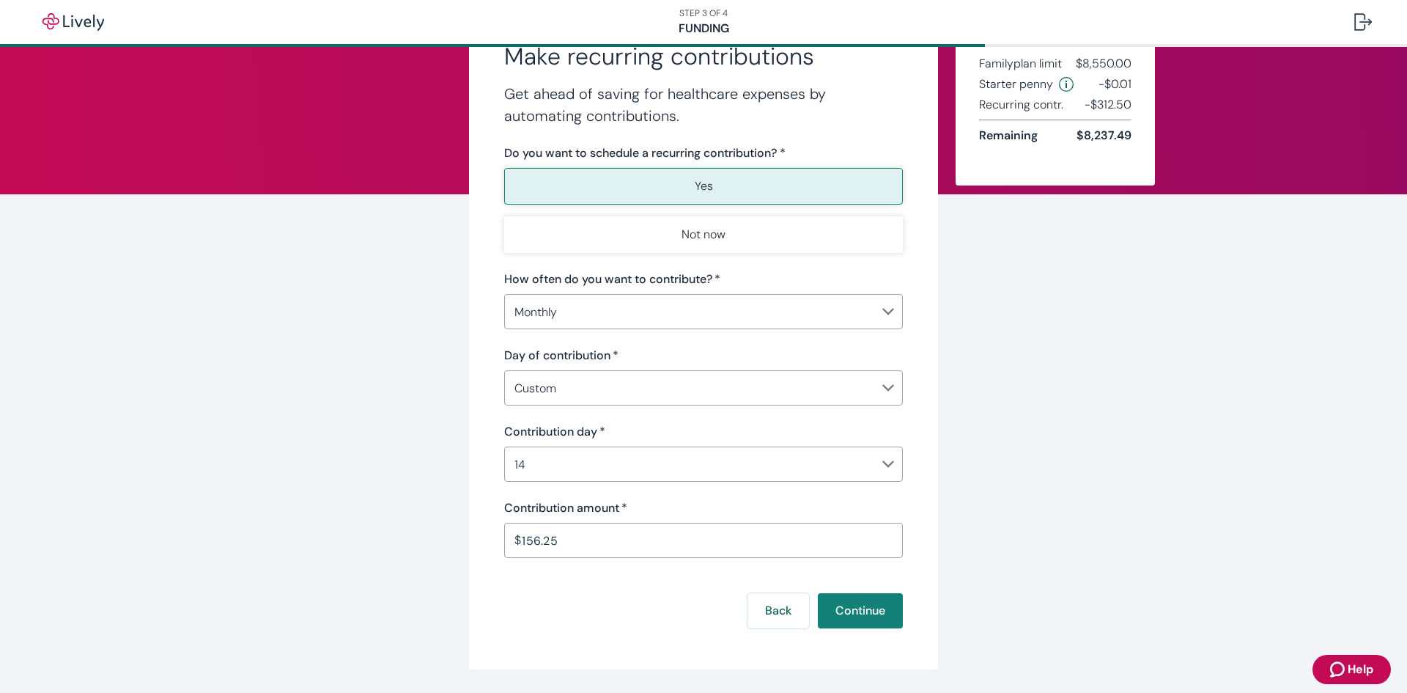
scroll to position [73, 0]
